Goal: Transaction & Acquisition: Purchase product/service

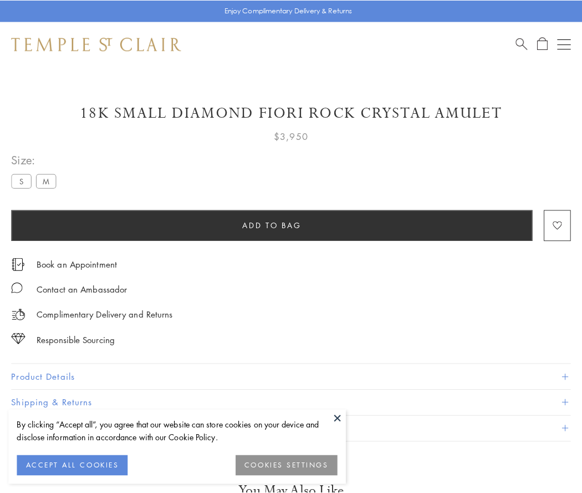
scroll to position [18, 0]
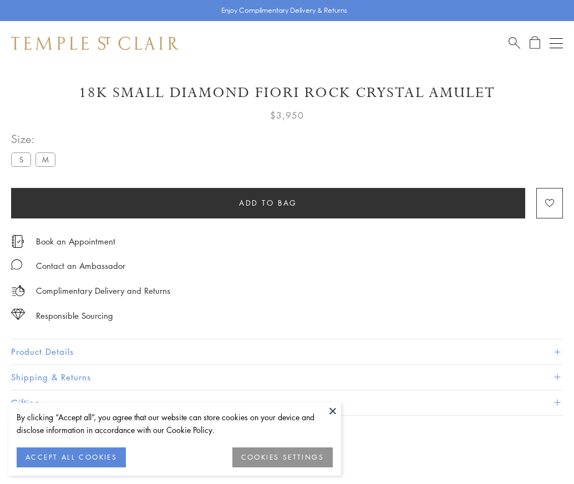
click at [268, 202] on span "Add to bag" at bounding box center [268, 203] width 58 height 12
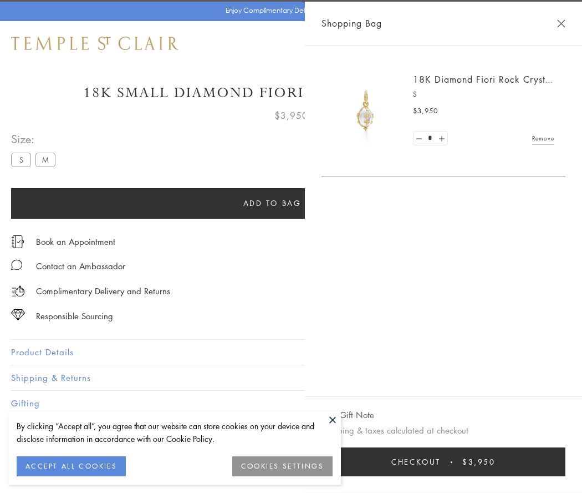
click at [555, 462] on button "Checkout $3,950" at bounding box center [444, 461] width 244 height 29
